Goal: Task Accomplishment & Management: Manage account settings

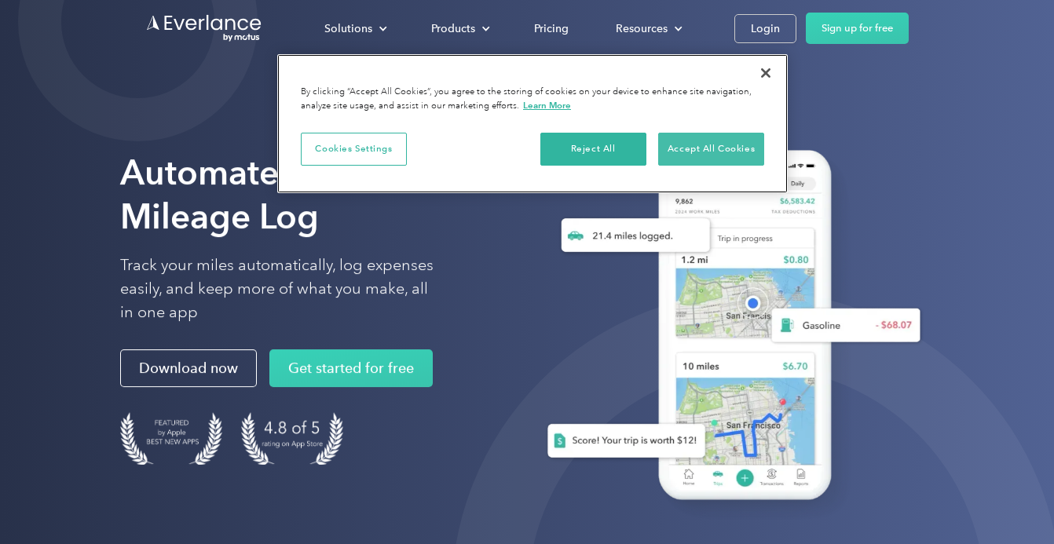
click at [729, 138] on button "Accept All Cookies" at bounding box center [711, 149] width 106 height 33
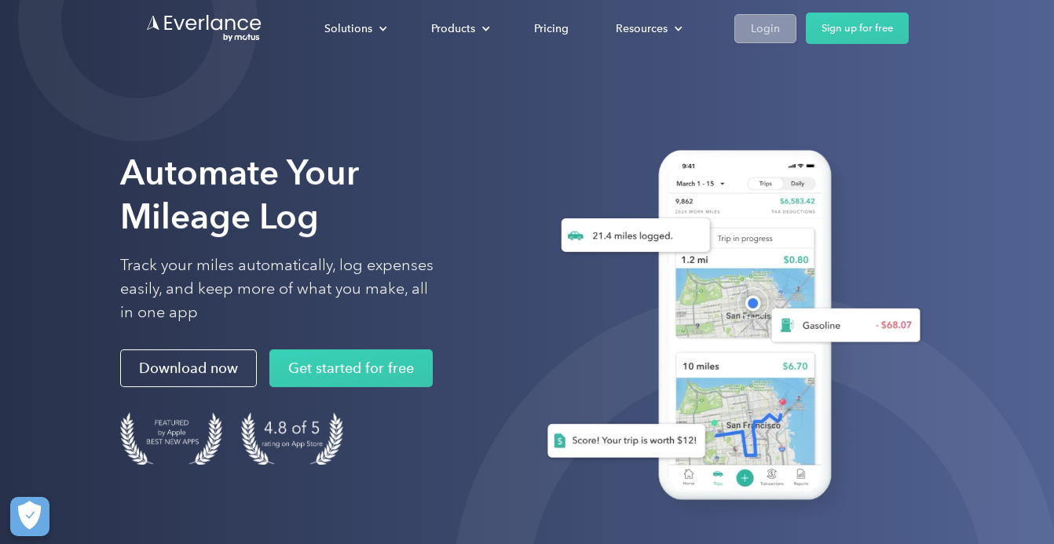
click at [762, 27] on div "Login" at bounding box center [765, 29] width 29 height 20
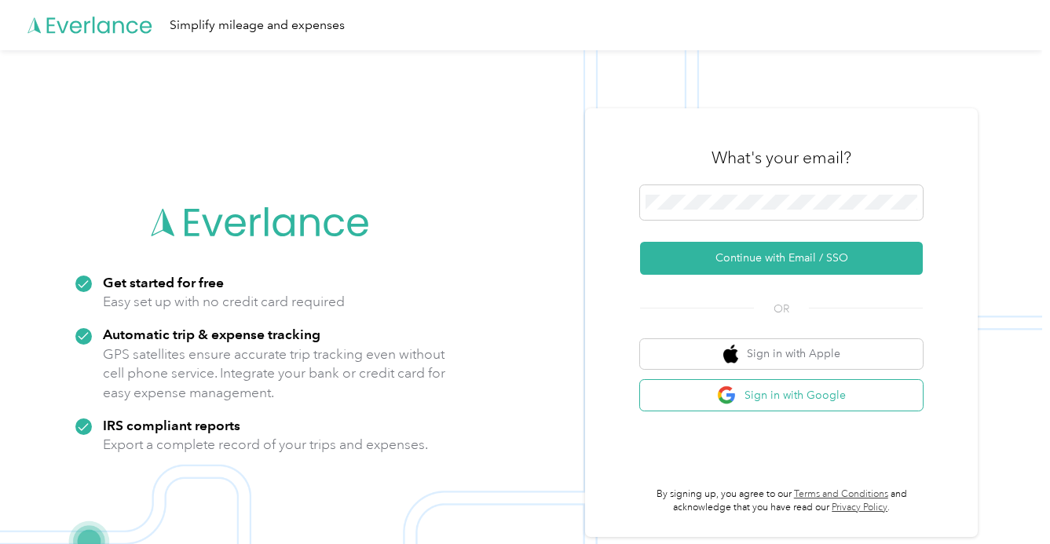
click at [726, 390] on img "button" at bounding box center [727, 396] width 20 height 20
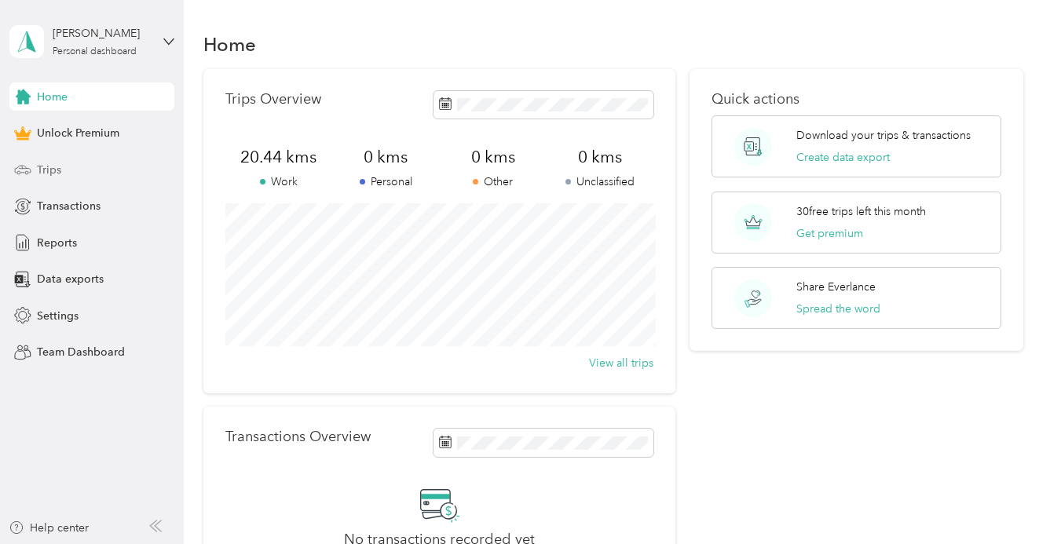
click at [92, 171] on div "Trips" at bounding box center [91, 170] width 165 height 28
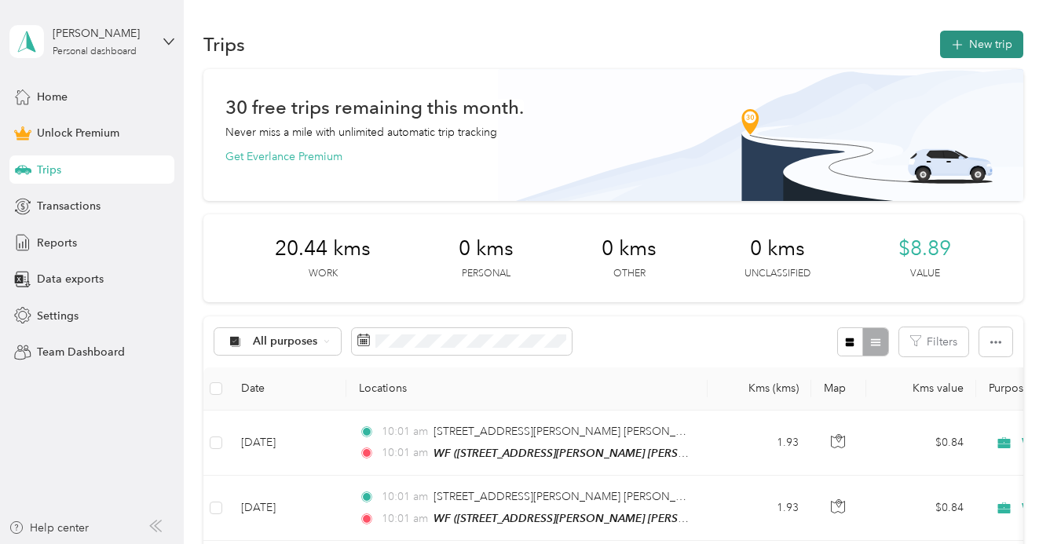
click at [971, 38] on button "New trip" at bounding box center [981, 44] width 83 height 27
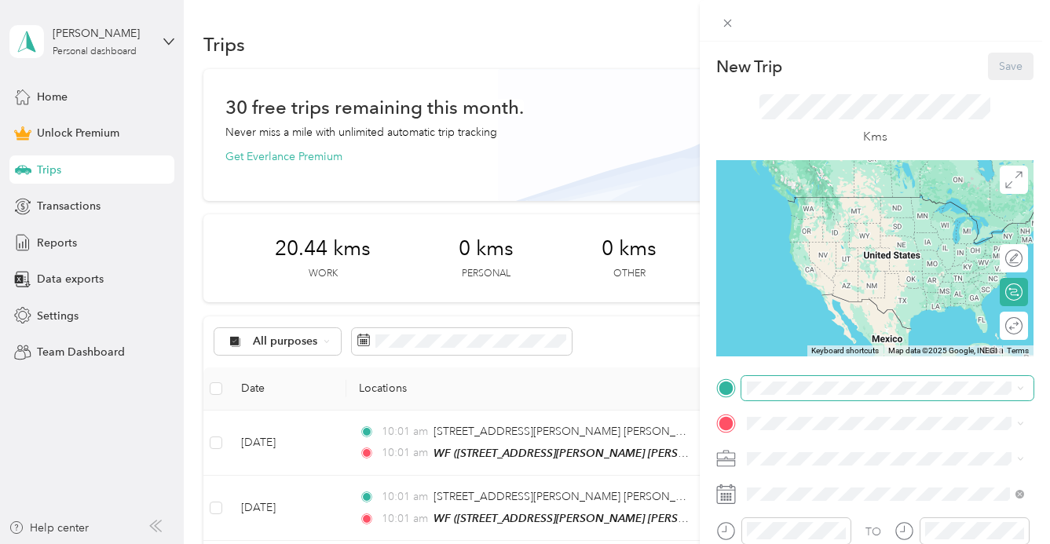
click at [795, 378] on span at bounding box center [887, 388] width 292 height 24
click at [985, 209] on span "[STREET_ADDRESS][PERSON_NAME] [STREET_ADDRESS]" at bounding box center [898, 203] width 242 height 27
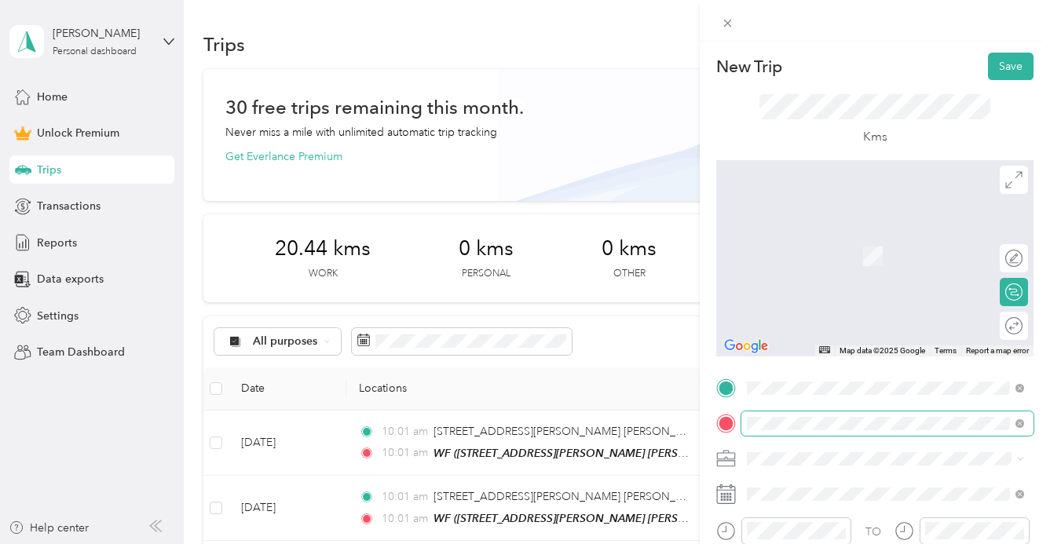
click at [850, 430] on span at bounding box center [887, 424] width 292 height 24
click at [873, 210] on div at bounding box center [874, 258] width 317 height 196
click at [866, 277] on div at bounding box center [874, 258] width 317 height 196
click at [866, 415] on span at bounding box center [887, 424] width 292 height 24
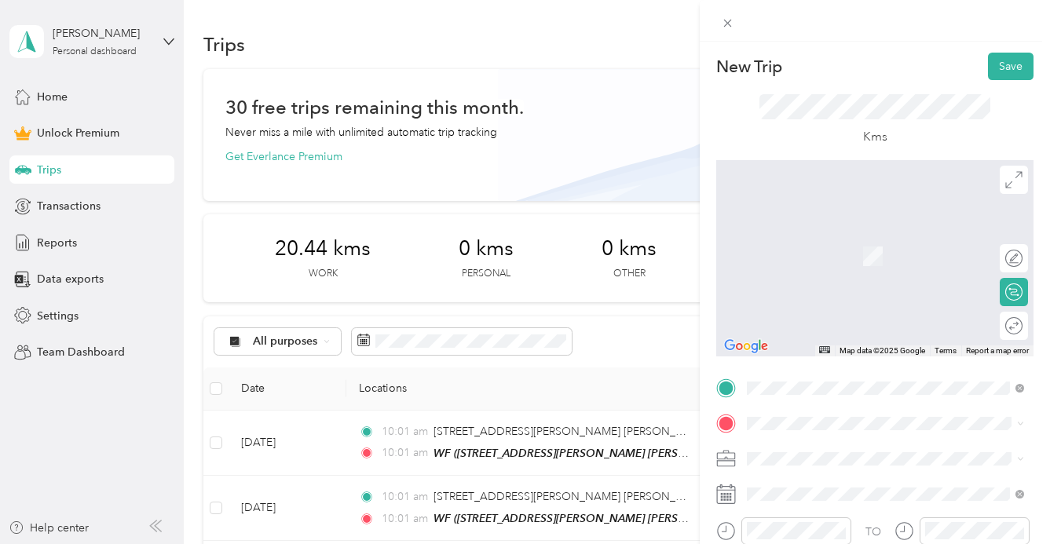
click at [664, 433] on div "New Trip Save This trip cannot be edited because it is either under review, app…" at bounding box center [525, 272] width 1050 height 544
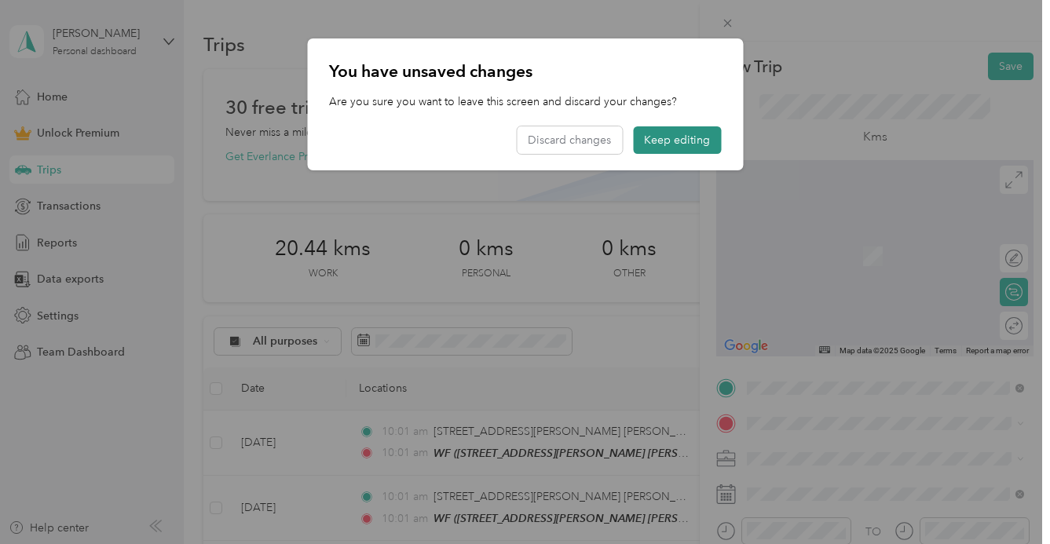
click at [651, 148] on button "Keep editing" at bounding box center [677, 139] width 88 height 27
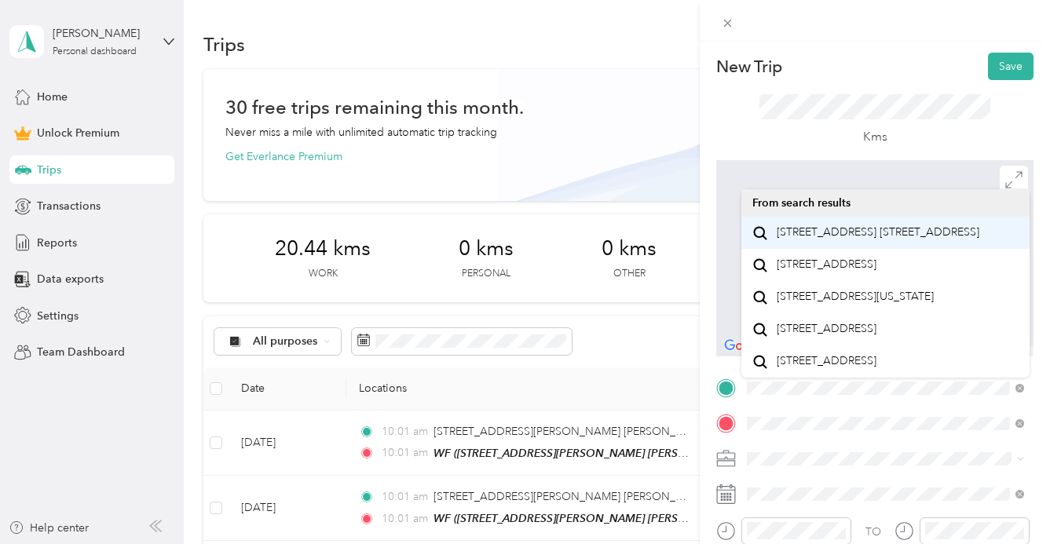
click at [886, 240] on span "[STREET_ADDRESS] [STREET_ADDRESS]" at bounding box center [878, 232] width 203 height 14
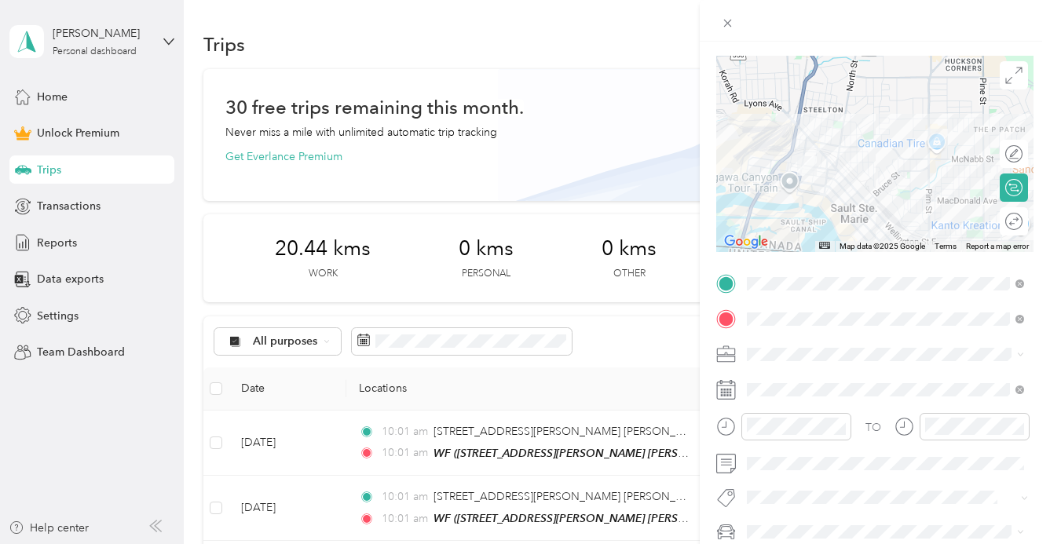
scroll to position [107, 0]
click at [796, 358] on span at bounding box center [887, 352] width 292 height 24
click at [1028, 349] on span at bounding box center [887, 352] width 292 height 24
click at [1017, 349] on icon at bounding box center [1020, 352] width 7 height 7
click at [772, 137] on li "Work" at bounding box center [885, 131] width 288 height 27
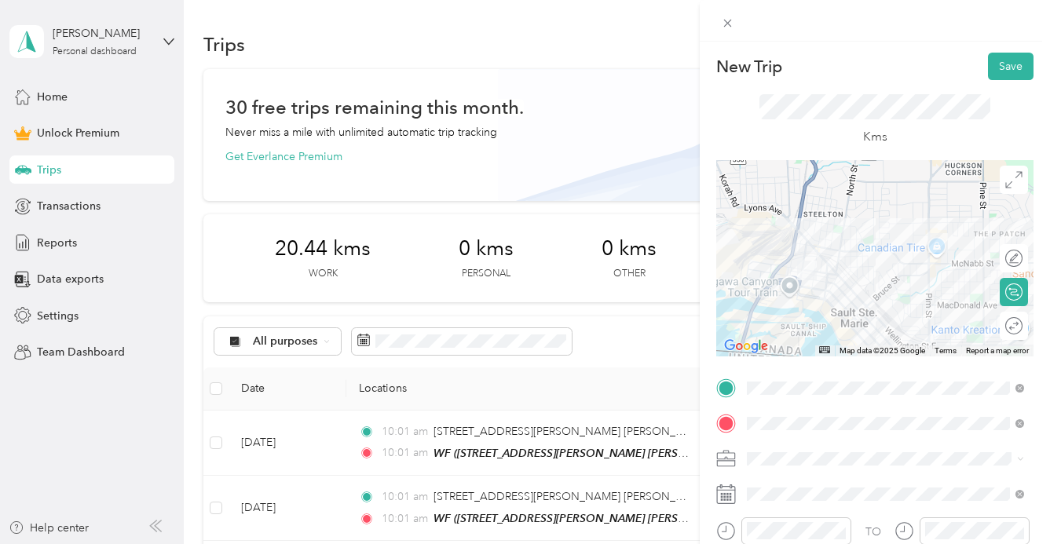
scroll to position [0, 0]
click at [1005, 64] on button "Save" at bounding box center [1011, 66] width 46 height 27
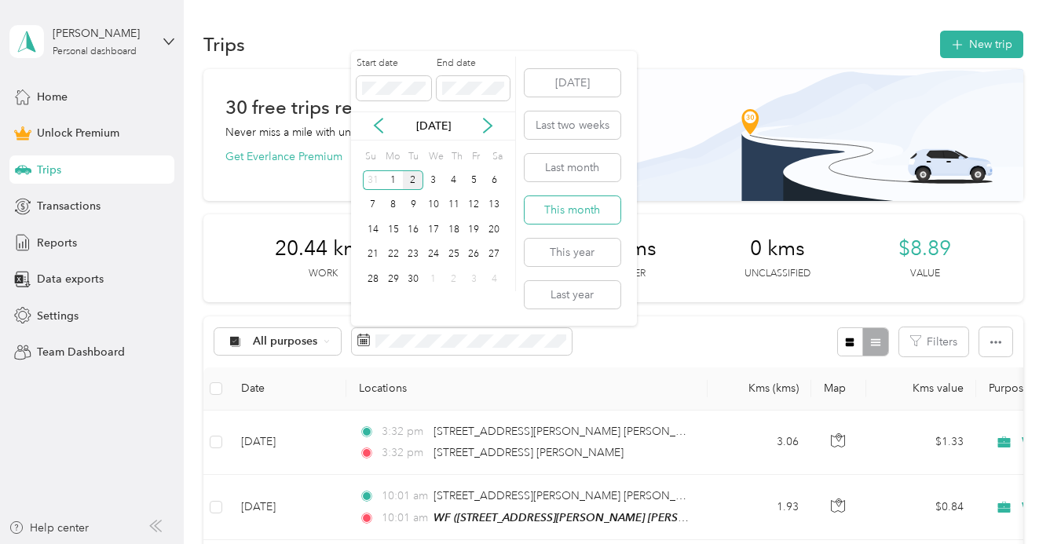
click at [571, 199] on button "This month" at bounding box center [573, 209] width 96 height 27
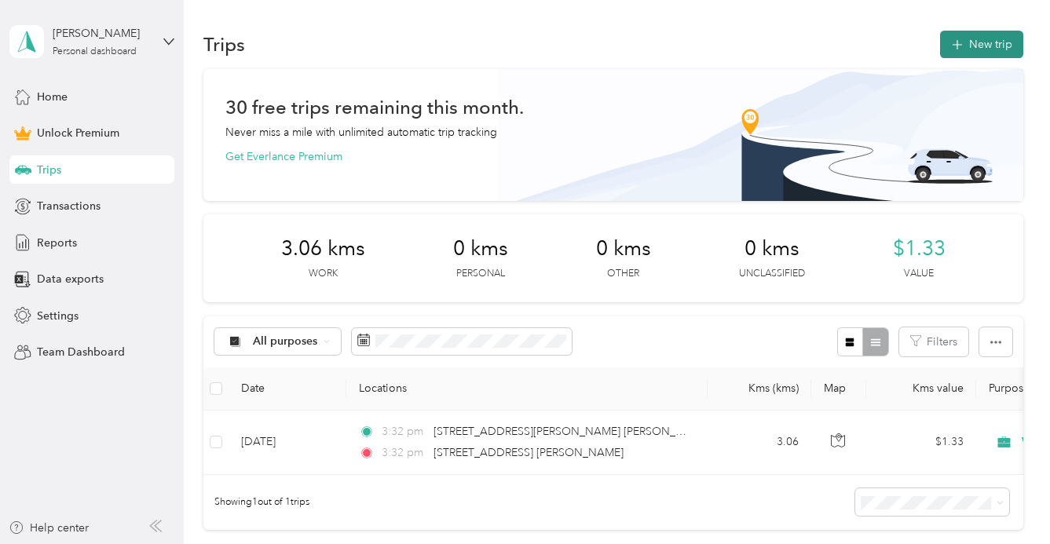
click at [965, 36] on button "New trip" at bounding box center [981, 44] width 83 height 27
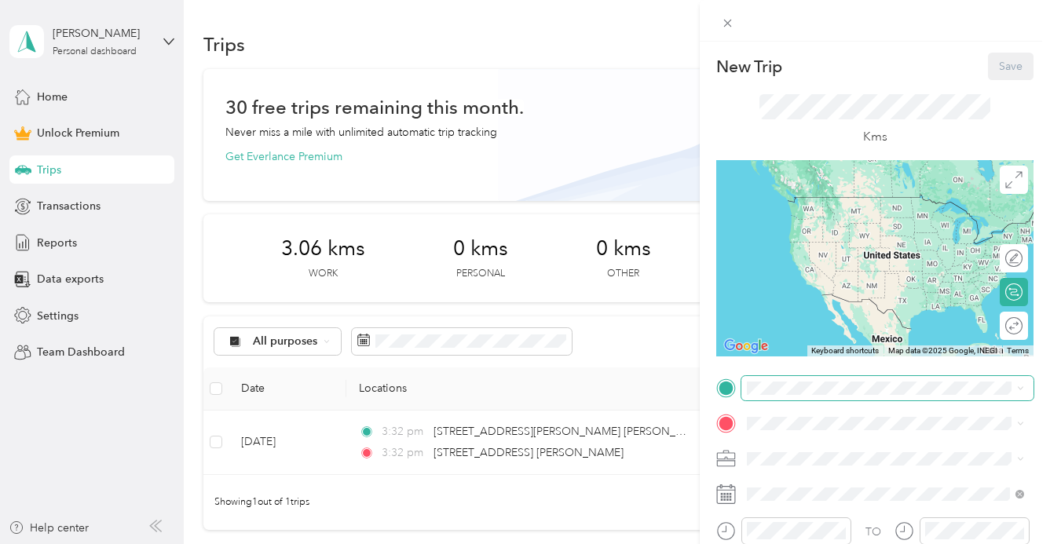
click at [772, 394] on span at bounding box center [887, 388] width 292 height 24
click at [524, 478] on div "New Trip Save This trip cannot be edited because it is either under review, app…" at bounding box center [525, 272] width 1050 height 544
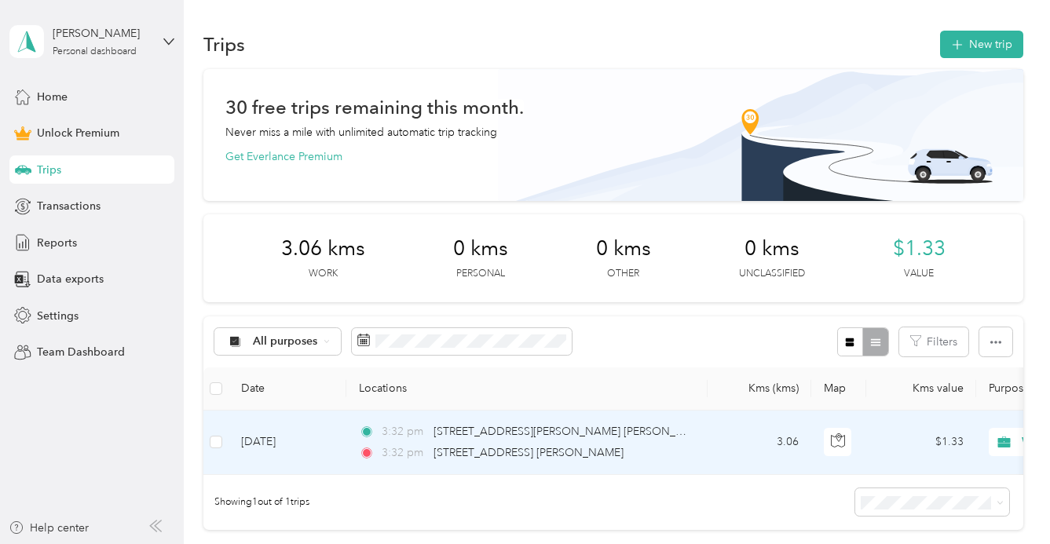
click at [683, 447] on div "3:32 pm [STREET_ADDRESS] [PERSON_NAME]" at bounding box center [524, 453] width 330 height 17
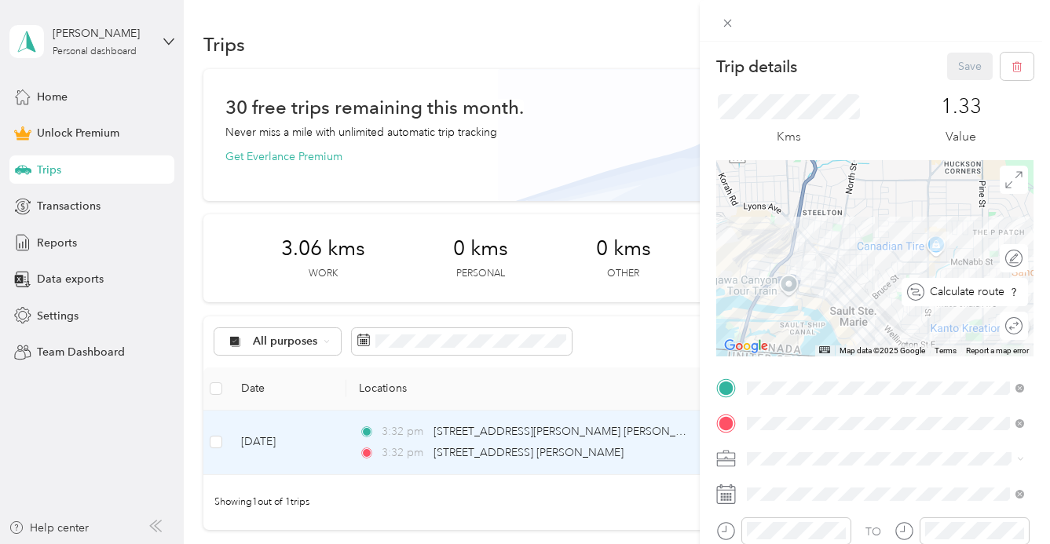
click at [1034, 295] on div at bounding box center [1034, 292] width 0 height 14
click at [1016, 295] on div at bounding box center [1006, 292] width 33 height 16
click at [1012, 257] on div "Edit route" at bounding box center [1014, 258] width 28 height 28
click at [895, 449] on span at bounding box center [887, 459] width 292 height 24
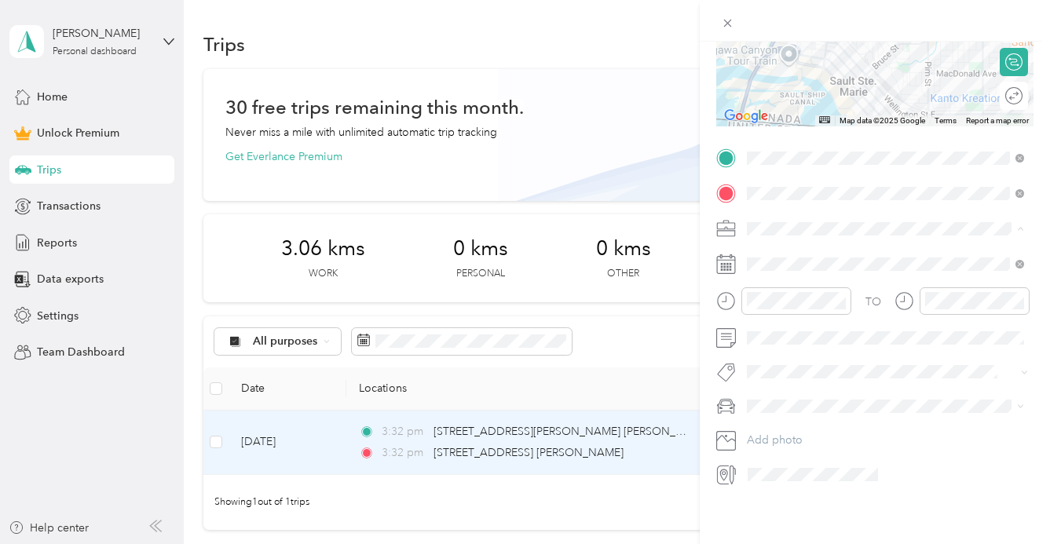
click at [750, 512] on div "Trip details Save This trip cannot be edited because it is either under review,…" at bounding box center [875, 314] width 350 height 544
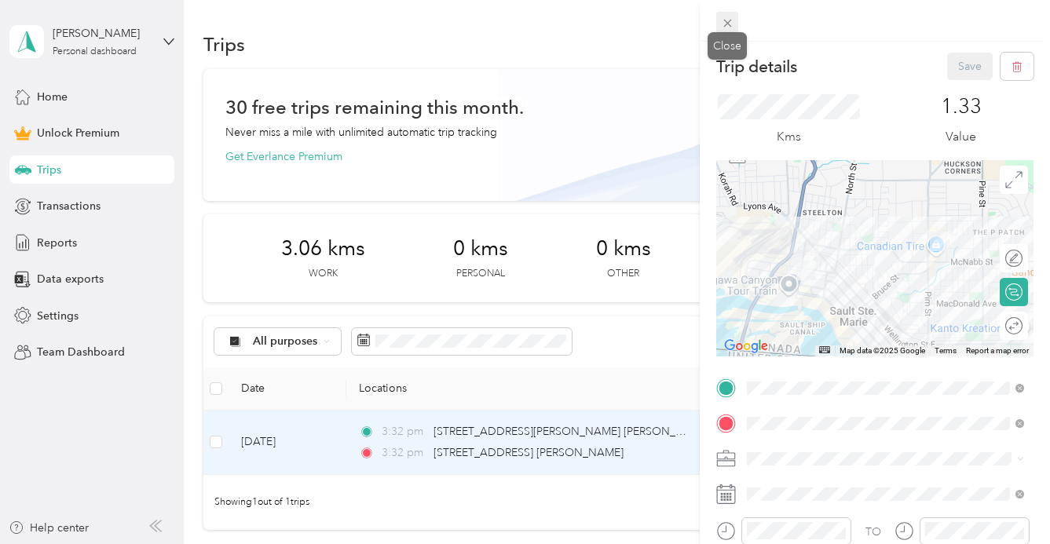
click at [723, 27] on icon at bounding box center [727, 22] width 13 height 13
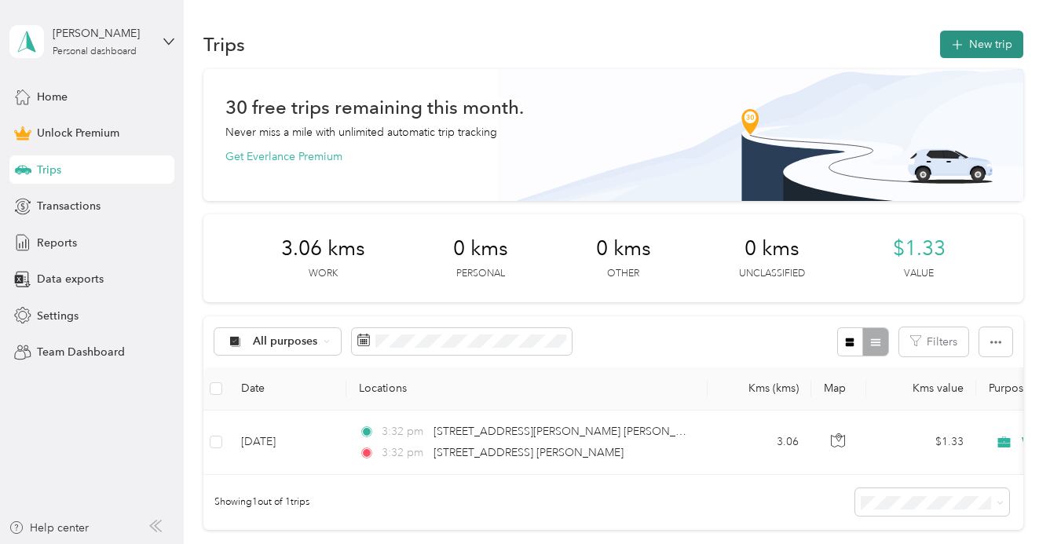
click at [1001, 42] on button "New trip" at bounding box center [981, 44] width 83 height 27
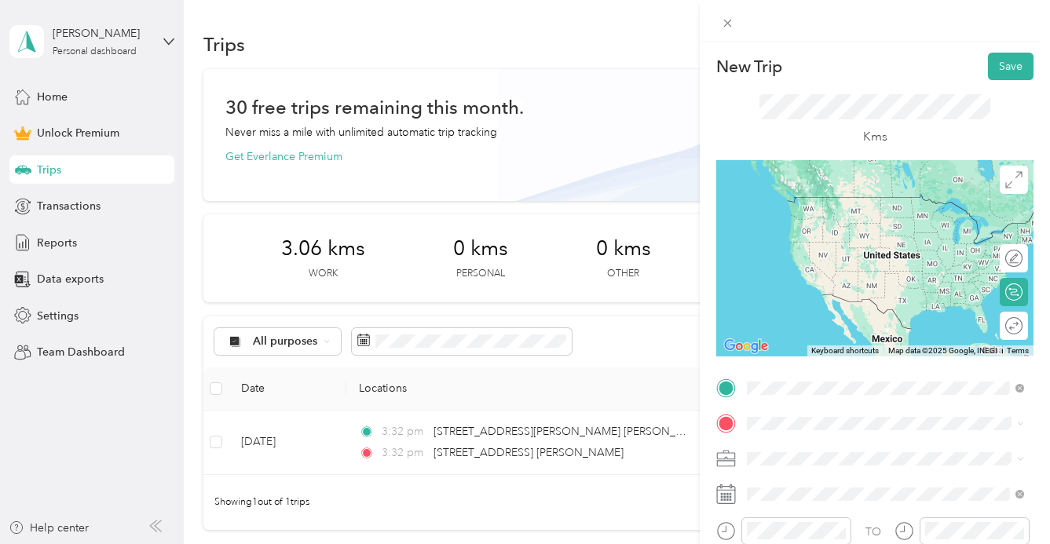
click at [889, 199] on span "[STREET_ADDRESS] [STREET_ADDRESS]" at bounding box center [878, 197] width 203 height 14
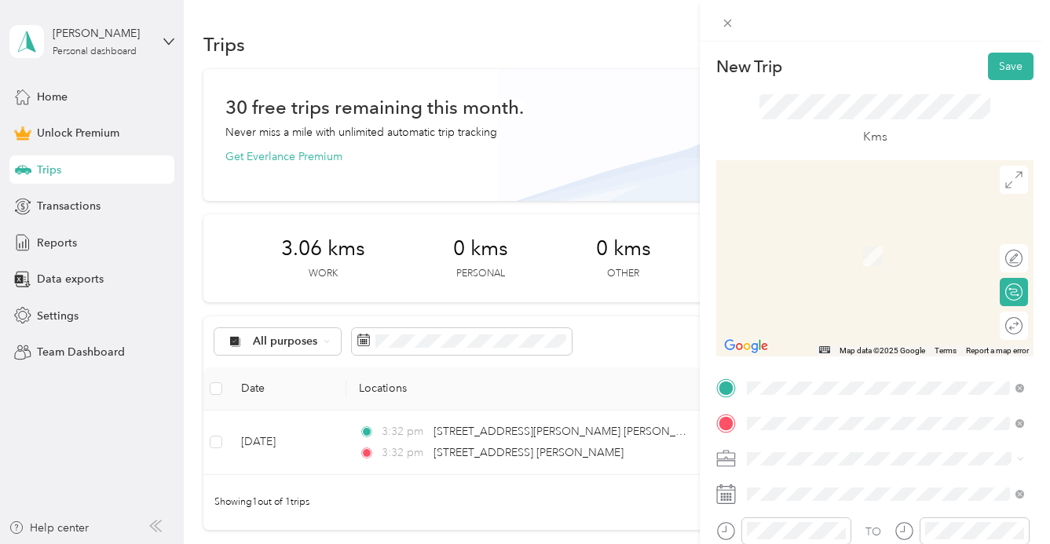
drag, startPoint x: 762, startPoint y: 415, endPoint x: 885, endPoint y: 236, distance: 217.4
click at [885, 236] on span "[STREET_ADDRESS][PERSON_NAME] [STREET_ADDRESS]" at bounding box center [898, 238] width 242 height 27
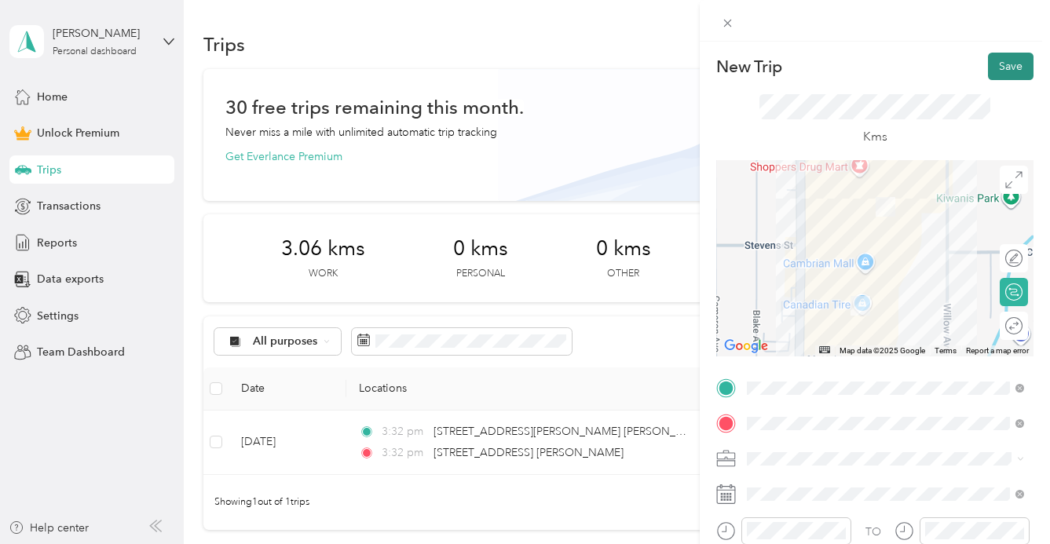
click at [1023, 66] on button "Save" at bounding box center [1011, 66] width 46 height 27
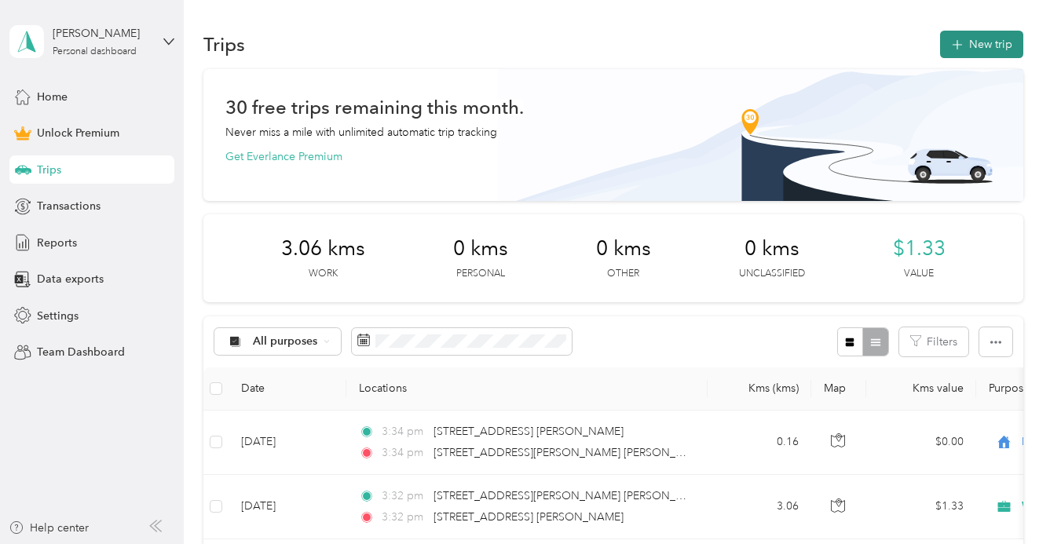
click at [1009, 50] on button "New trip" at bounding box center [981, 44] width 83 height 27
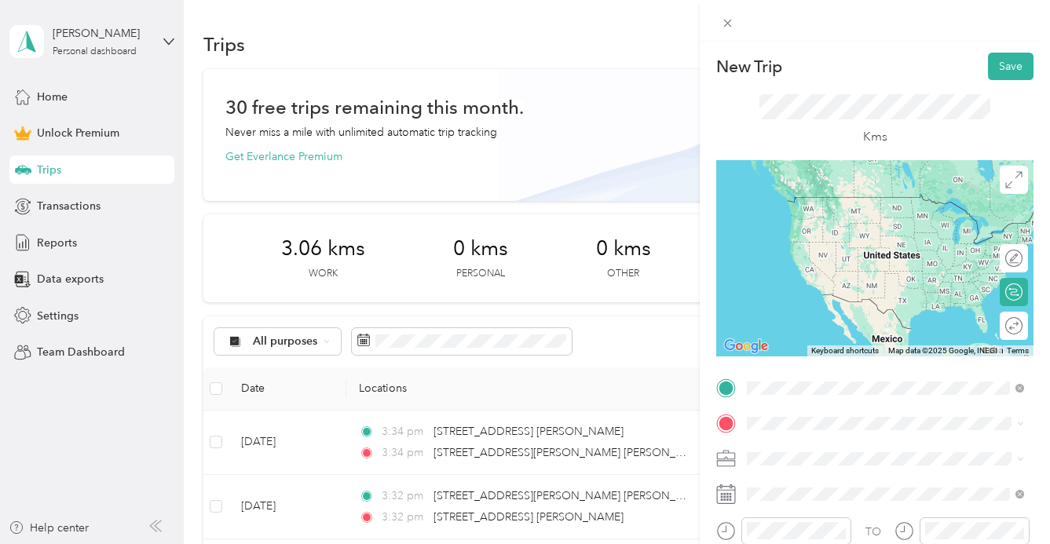
click at [840, 203] on span "[STREET_ADDRESS][PERSON_NAME] [STREET_ADDRESS]" at bounding box center [898, 203] width 242 height 27
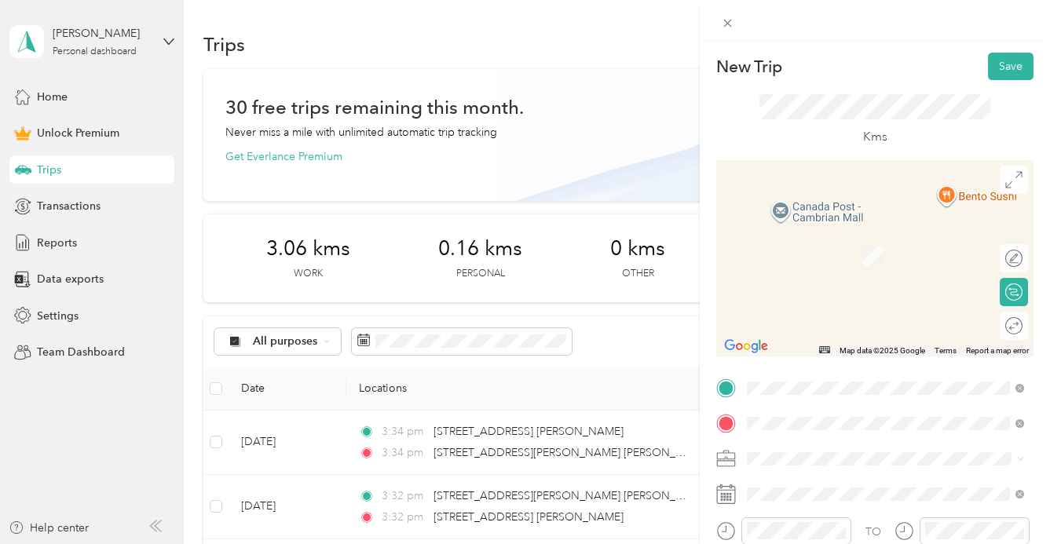
click at [885, 246] on span "[STREET_ADDRESS] [PERSON_NAME][STREET_ADDRESS]" at bounding box center [898, 238] width 242 height 27
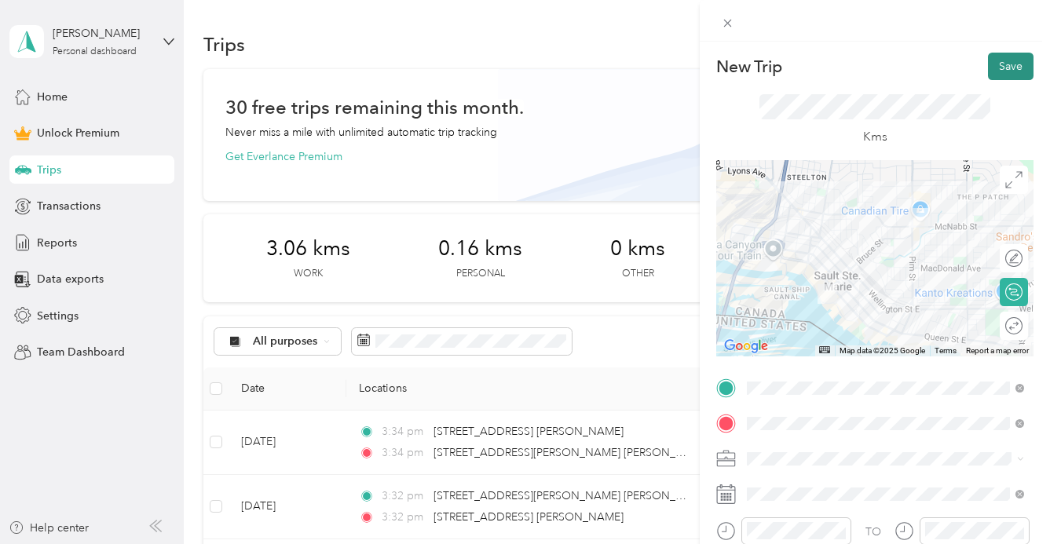
click at [1017, 64] on button "Save" at bounding box center [1011, 66] width 46 height 27
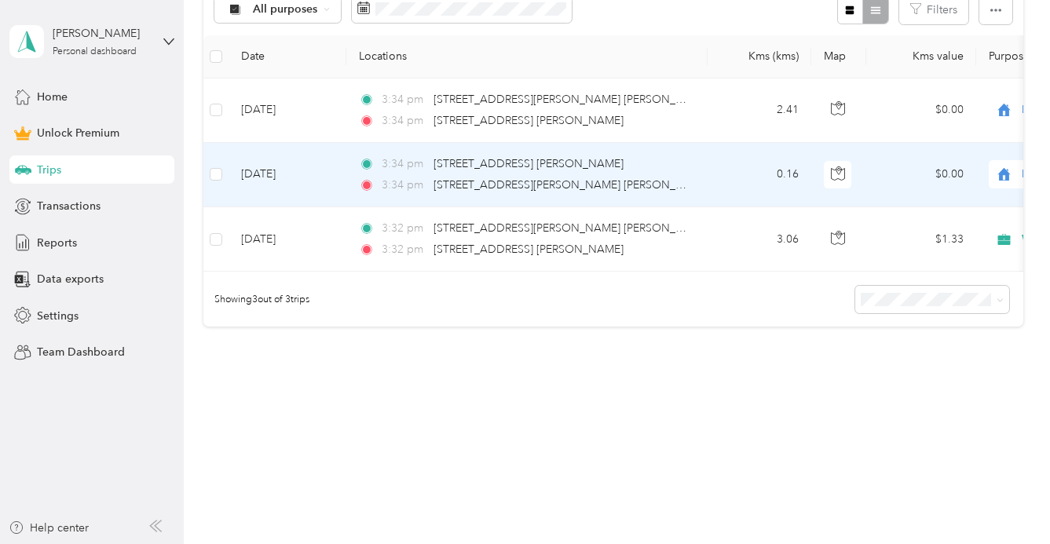
click at [1004, 172] on icon at bounding box center [1004, 174] width 20 height 13
click at [951, 210] on li "Work" at bounding box center [952, 199] width 195 height 27
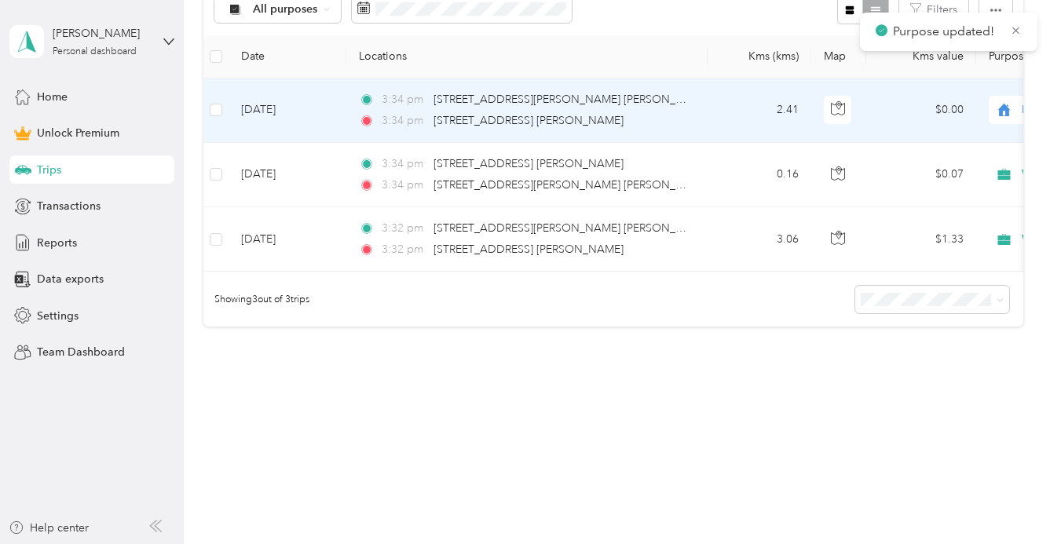
click at [933, 141] on span "Work" at bounding box center [967, 135] width 145 height 16
